Goal: Find specific page/section: Find specific page/section

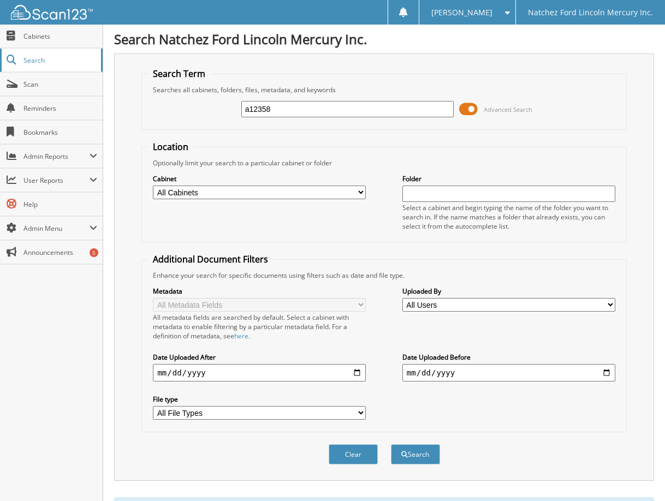
drag, startPoint x: 299, startPoint y: 112, endPoint x: 83, endPoint y: 69, distance: 219.9
click at [83, 69] on body "[PERSON_NAME] Settings Logout Natchez Ford Lincoln Mercury Inc. Close Cabinets …" at bounding box center [332, 435] width 665 height 870
type input "a45757"
click at [391, 444] on button "Search" at bounding box center [415, 454] width 49 height 20
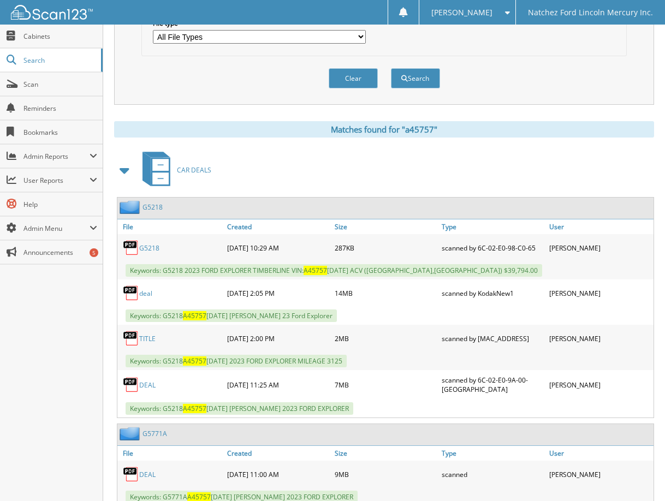
scroll to position [382, 0]
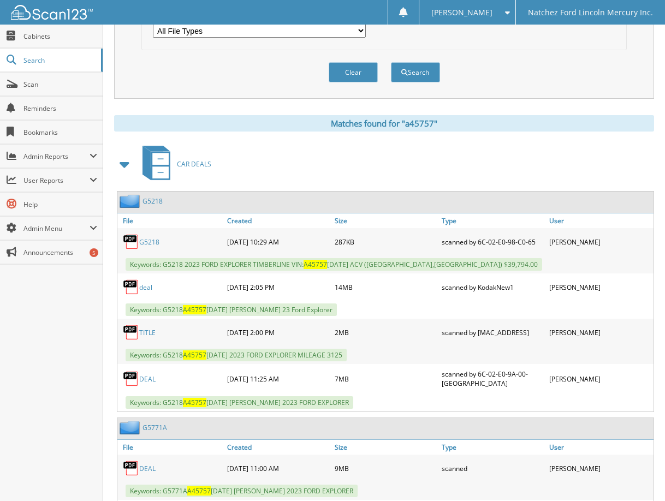
click at [146, 289] on link "deal" at bounding box center [145, 287] width 13 height 9
